Goal: Information Seeking & Learning: Learn about a topic

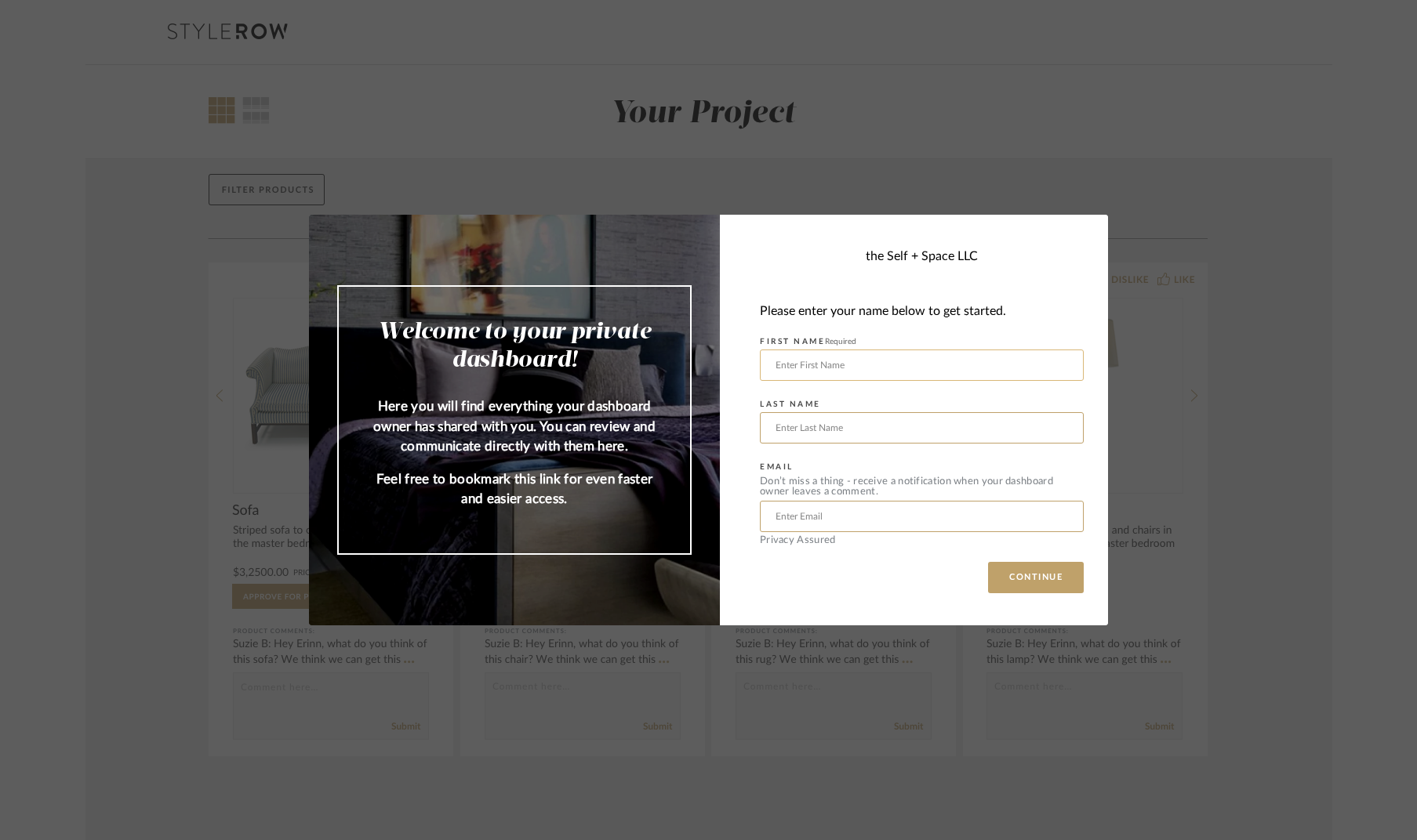
click at [1054, 364] on input "text" at bounding box center [921, 364] width 324 height 31
type input "Praveen"
type input "Kola"
type input "[EMAIL_ADDRESS][DOMAIN_NAME]"
click at [1026, 592] on button "CONTINUE" at bounding box center [1036, 577] width 96 height 31
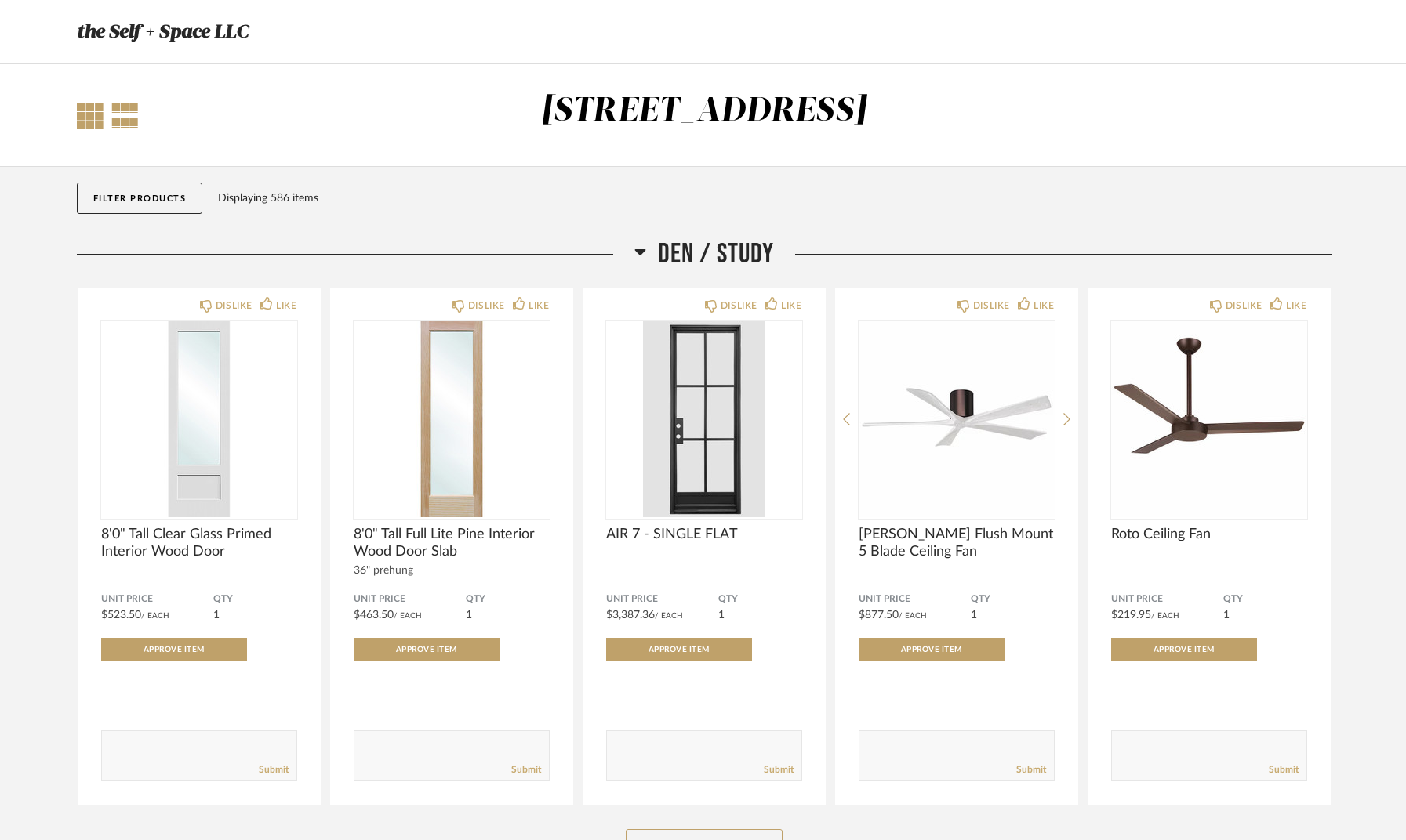
click at [93, 120] on div at bounding box center [90, 116] width 27 height 27
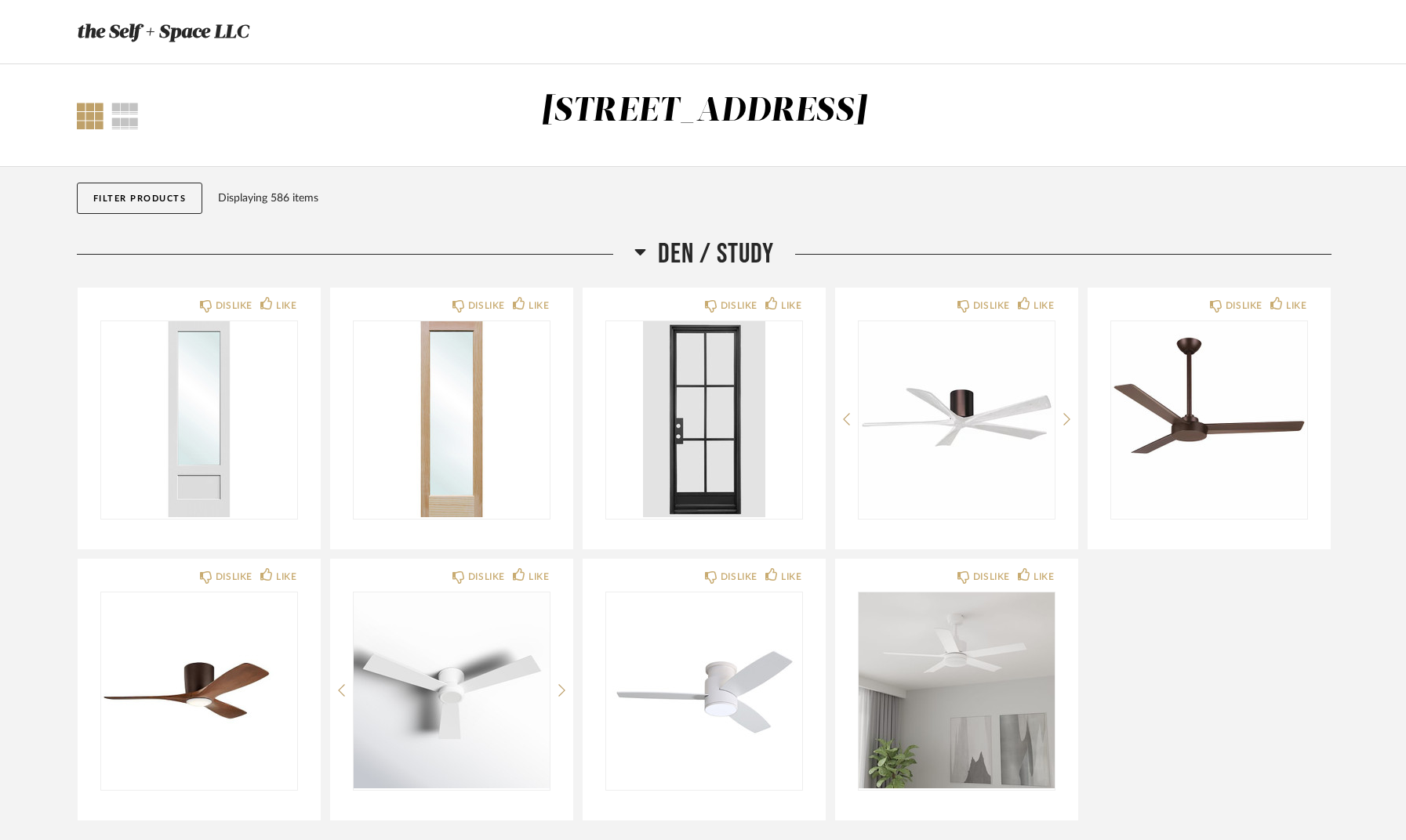
click at [130, 177] on div "Filter Products Displaying 586 items" at bounding box center [704, 202] width 1254 height 71
click at [134, 194] on button "Filter Products" at bounding box center [140, 198] width 126 height 31
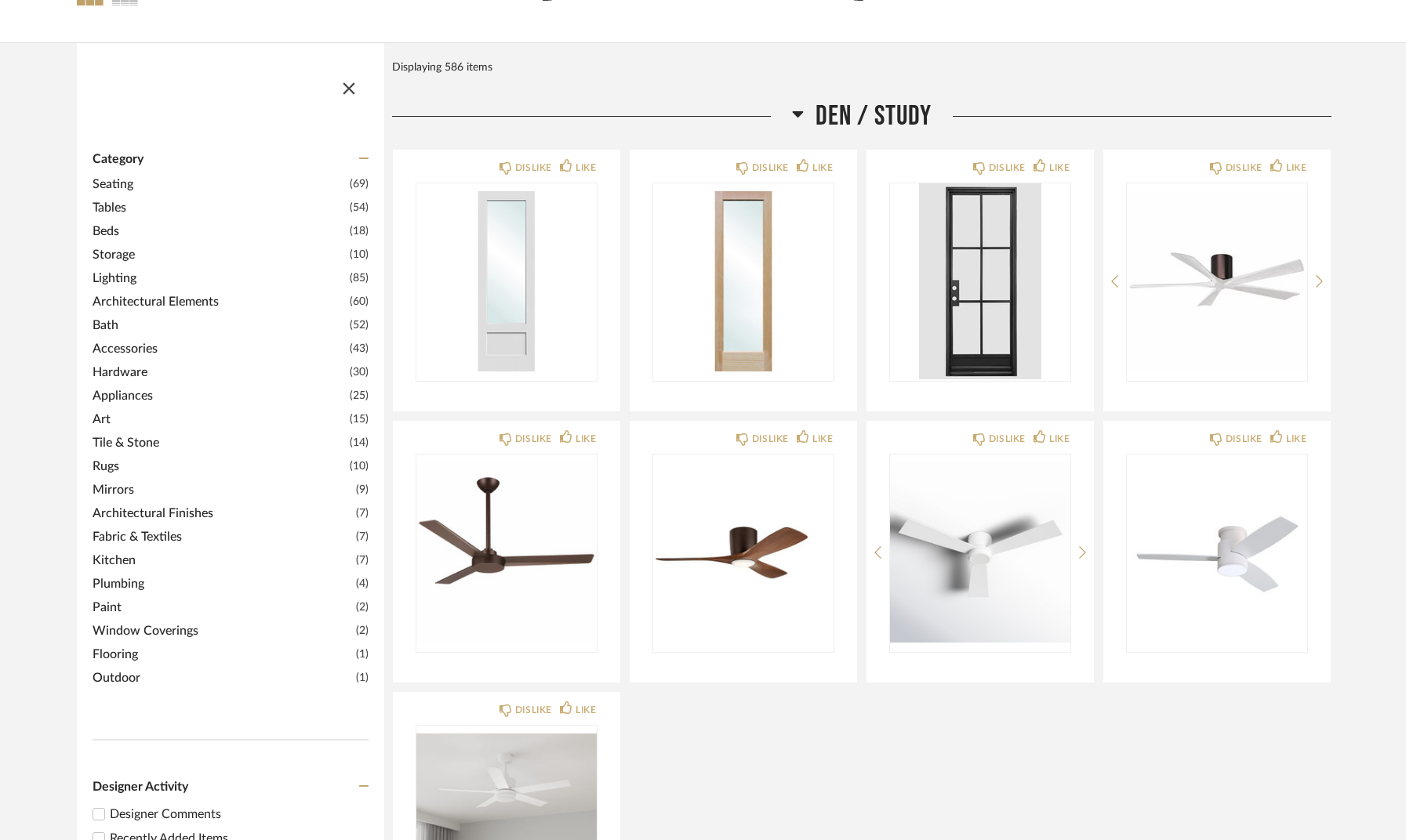
scroll to position [88, 0]
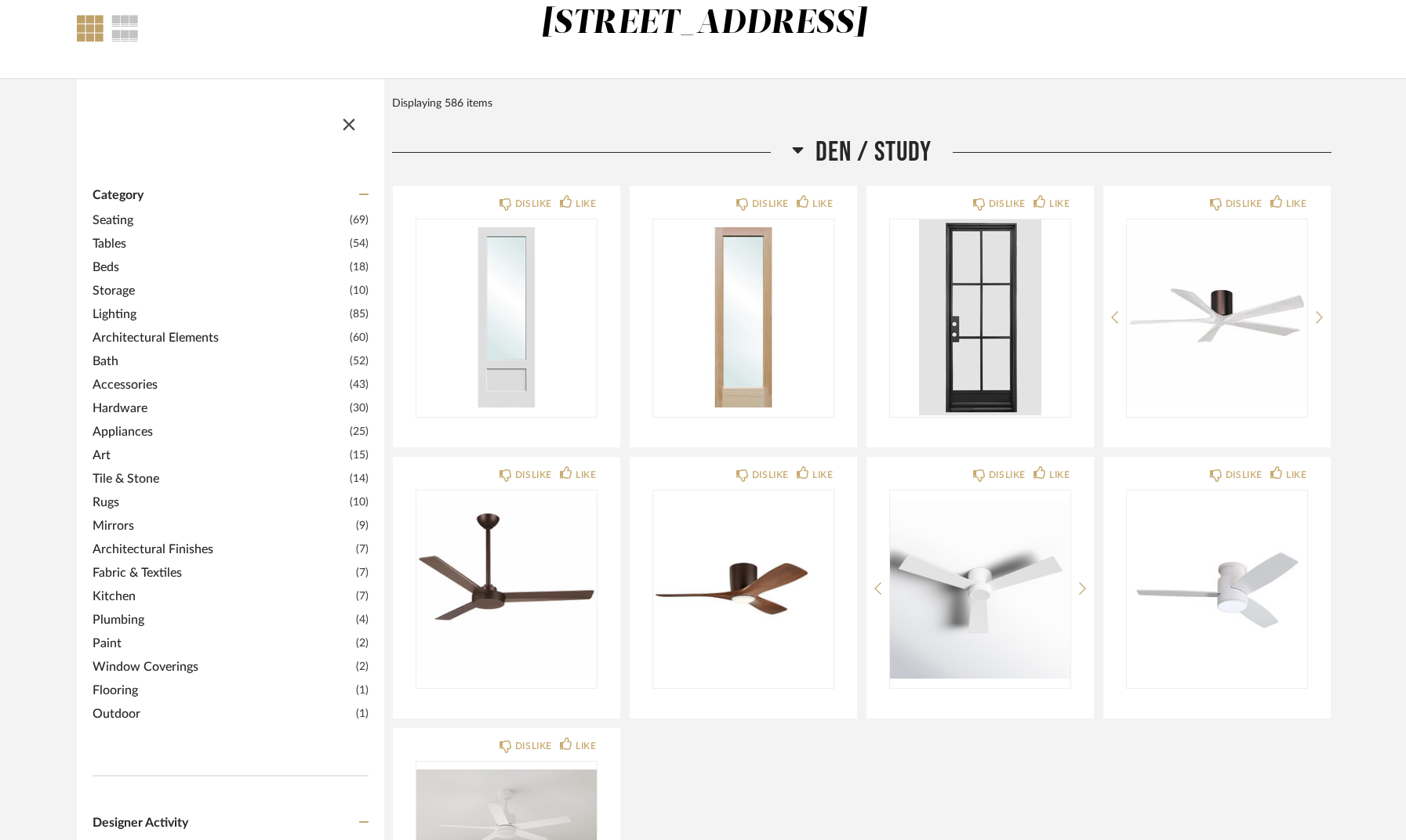
click at [128, 315] on span "Lighting" at bounding box center [219, 314] width 253 height 19
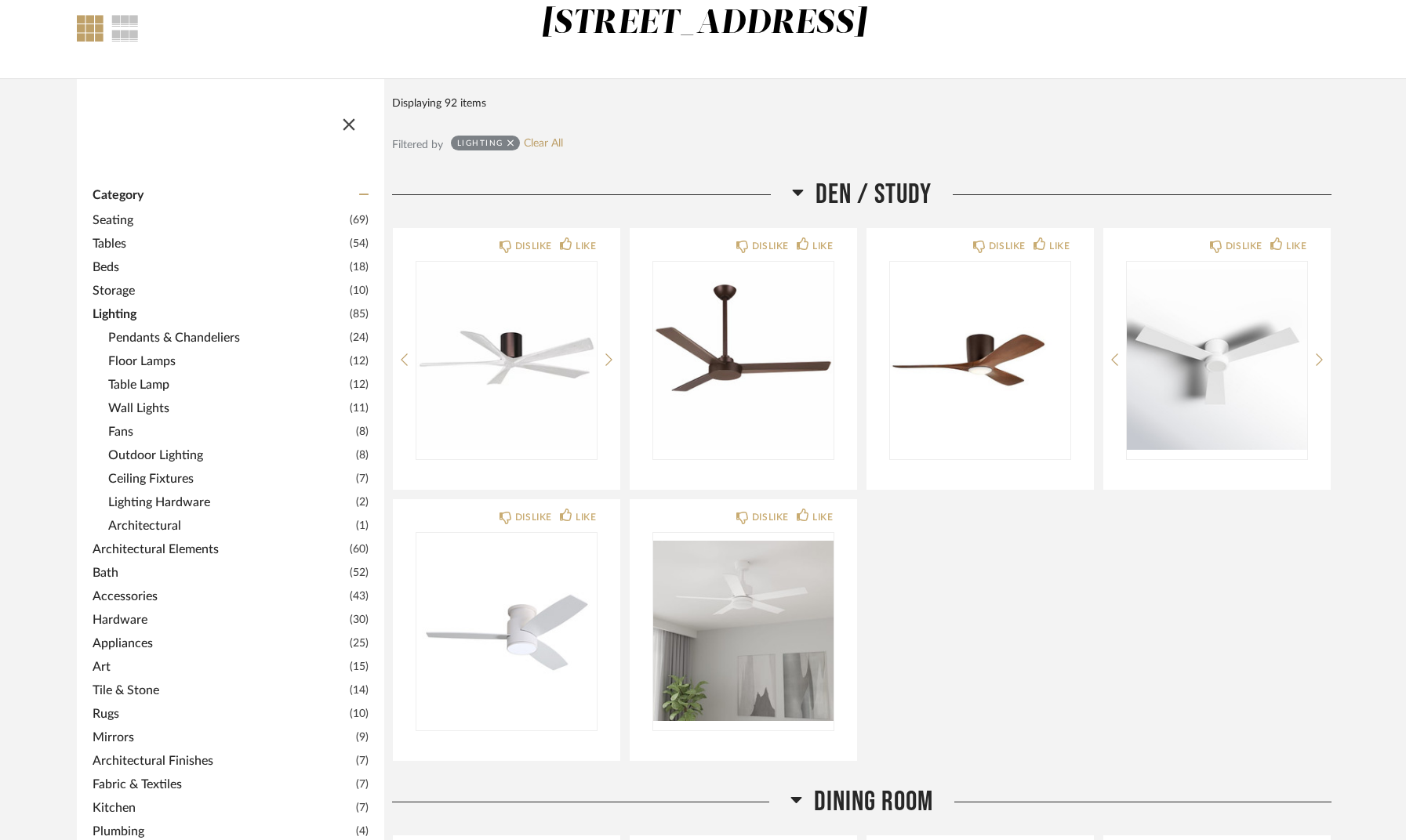
click at [124, 428] on span "Fans" at bounding box center [231, 432] width 244 height 19
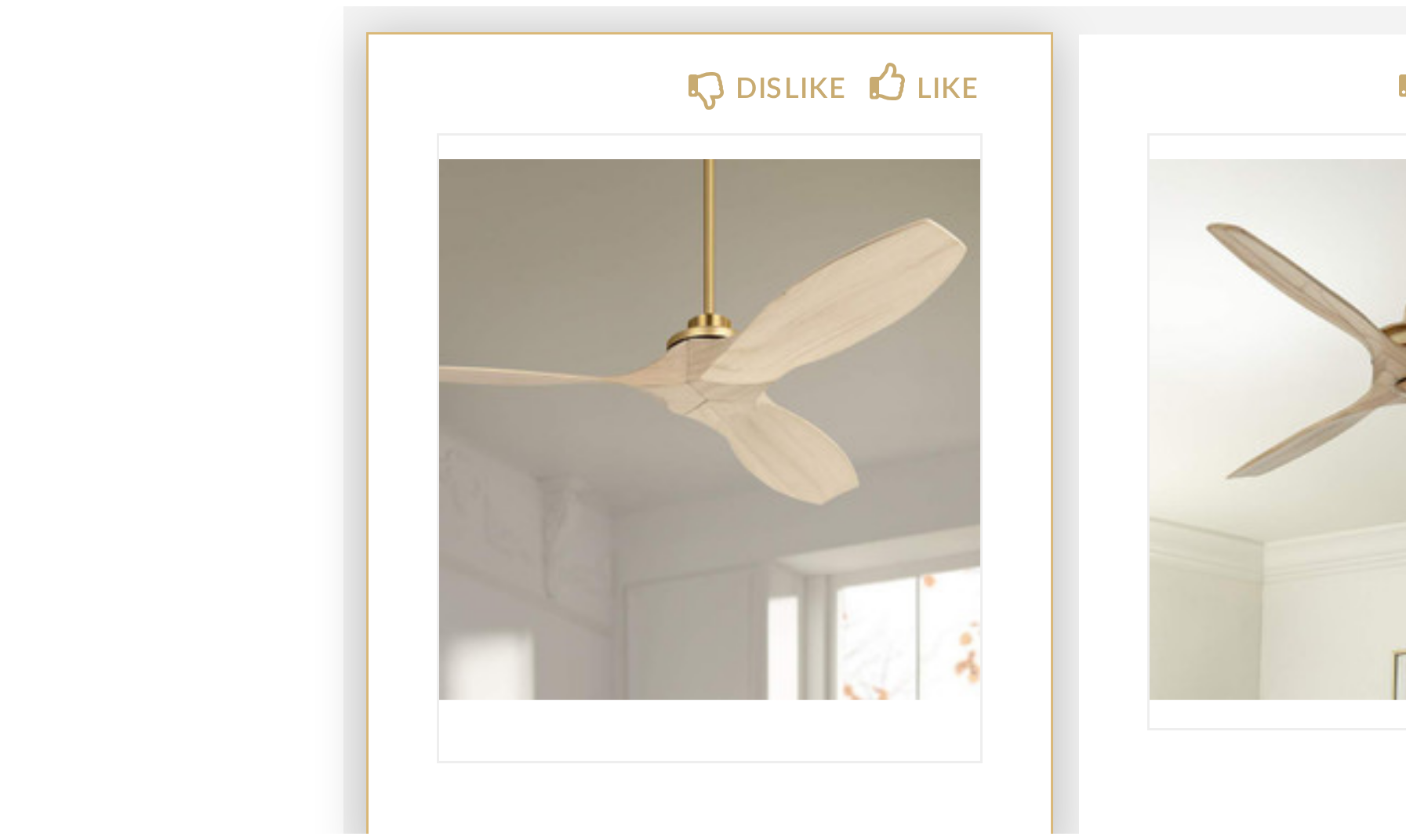
scroll to position [1253, 0]
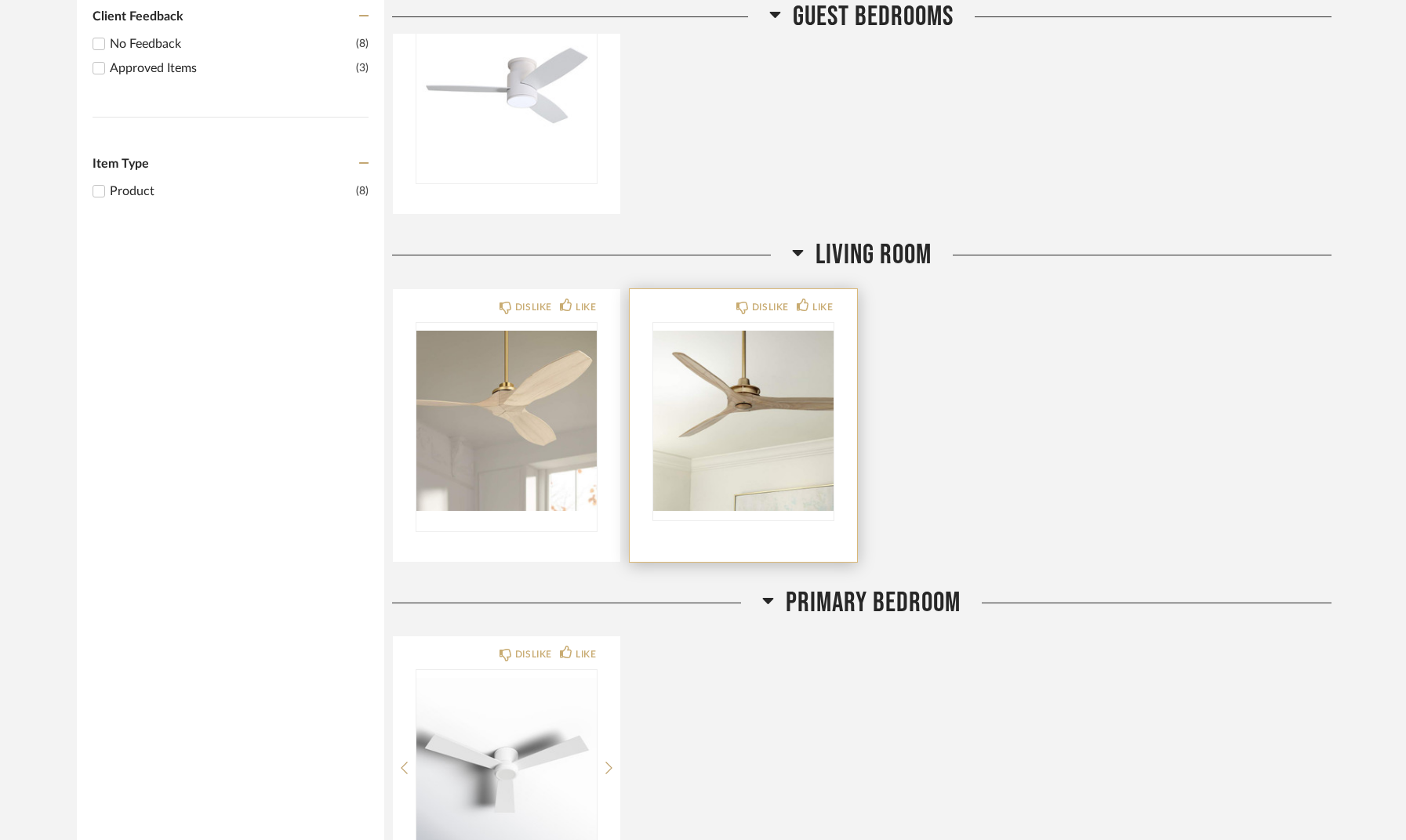
click at [747, 387] on img "0" at bounding box center [743, 421] width 180 height 196
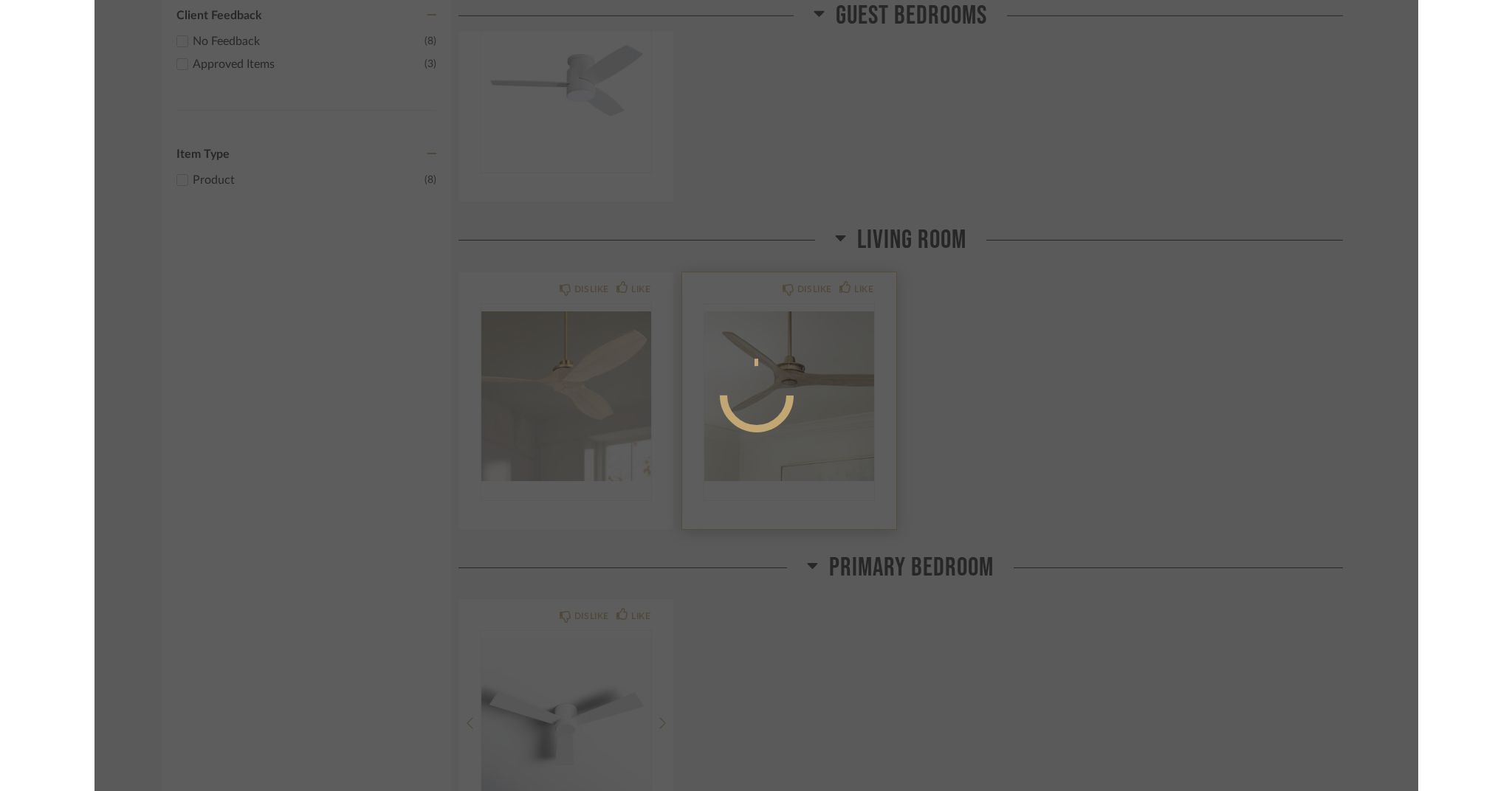
scroll to position [0, 0]
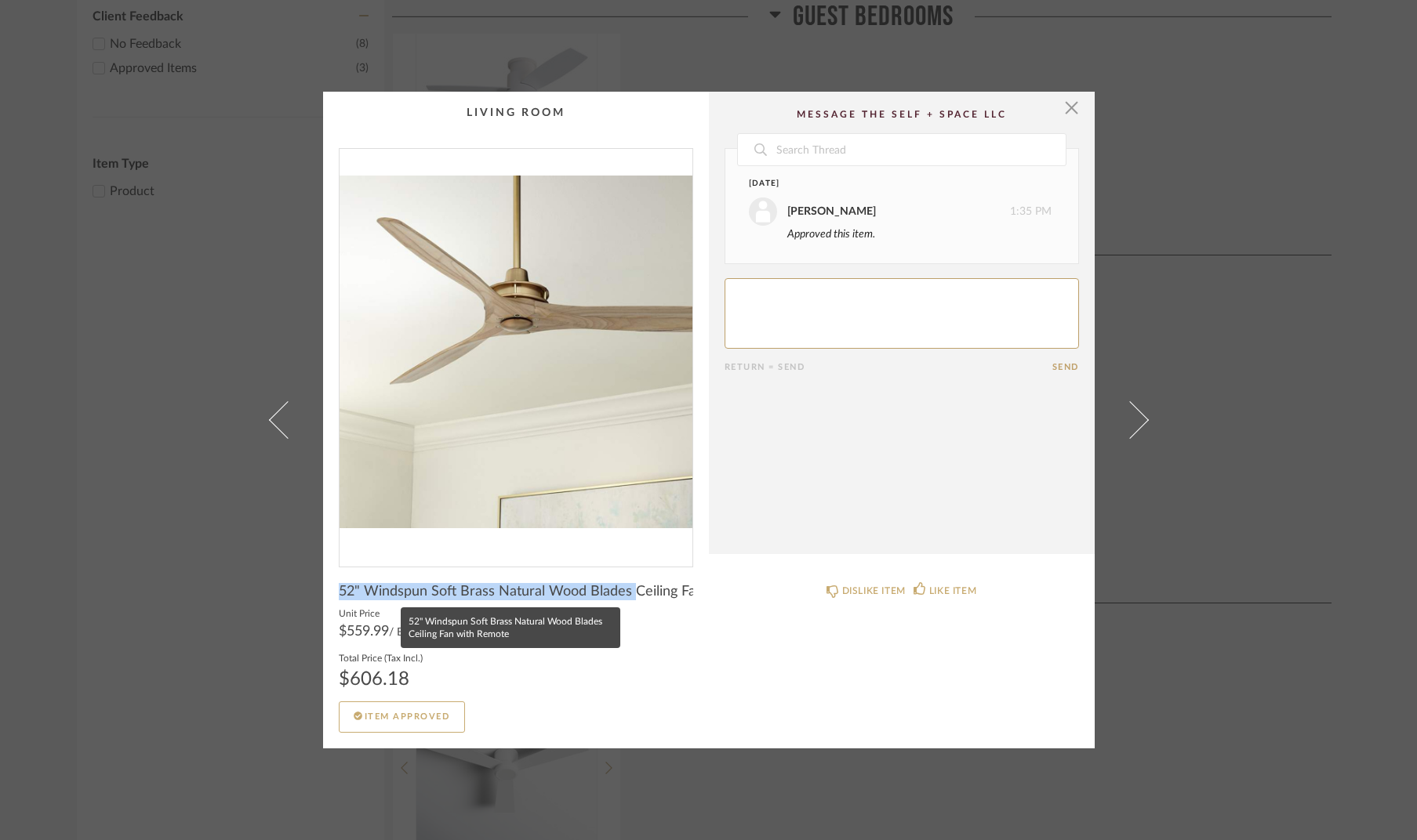
drag, startPoint x: 333, startPoint y: 592, endPoint x: 628, endPoint y: 599, distance: 295.1
click at [628, 599] on span "52" Windspun Soft Brass Natural Wood Blades Ceiling Fan with Remote" at bounding box center [515, 592] width 354 height 17
click at [418, 582] on cpp-summary-info "52" Windspun Soft Brass Natural Wood Blades Ceiling Fan with Remote Unit Price …" at bounding box center [516, 650] width 386 height 165
drag, startPoint x: 333, startPoint y: 593, endPoint x: 663, endPoint y: 606, distance: 330.3
click at [663, 606] on product-name "52" Windspun Soft Brass Natural Wood Blades Ceiling Fan with Remote" at bounding box center [515, 595] width 354 height 24
